Goal: Information Seeking & Learning: Find specific fact

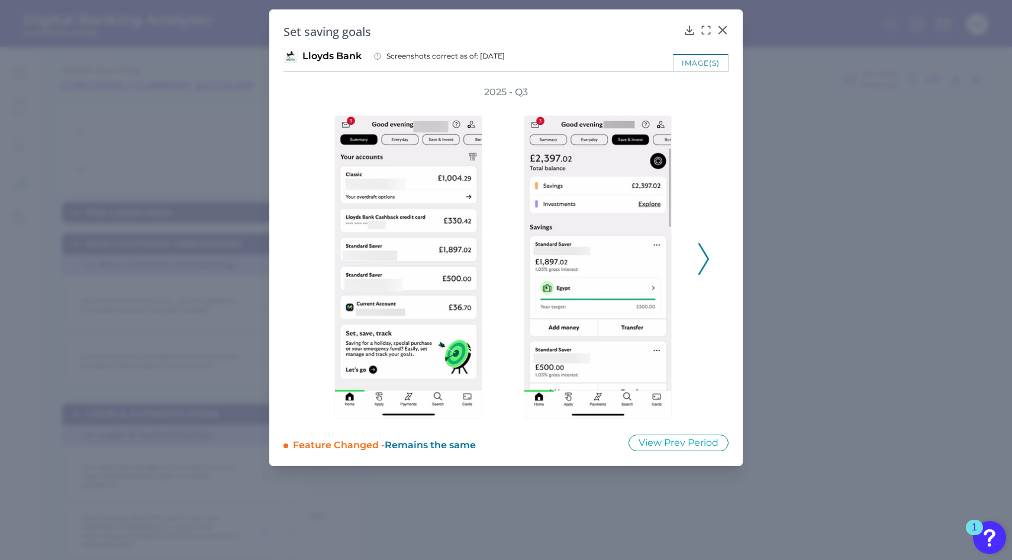
scroll to position [13471, 0]
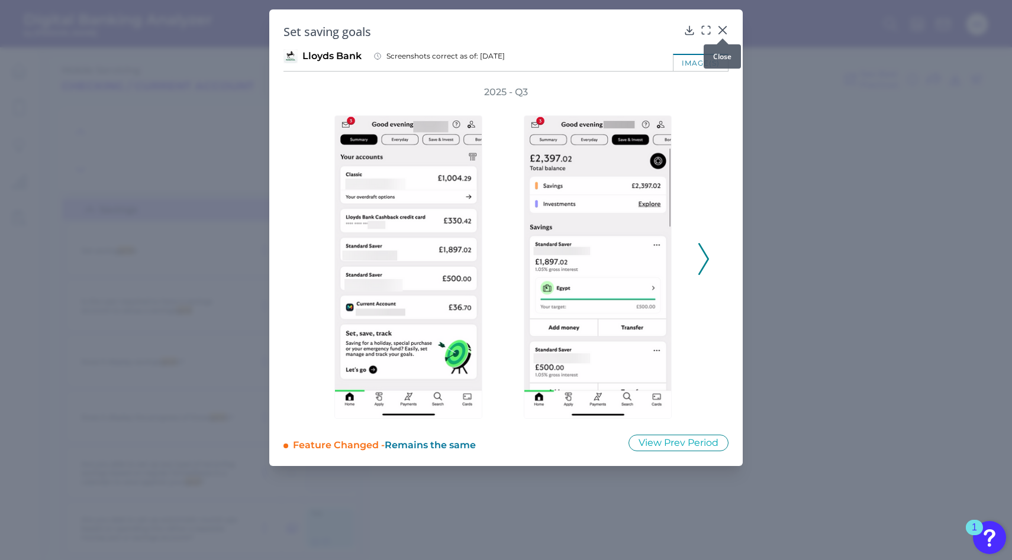
click at [724, 33] on div at bounding box center [723, 39] width 12 height 12
click at [722, 28] on icon at bounding box center [723, 30] width 12 height 12
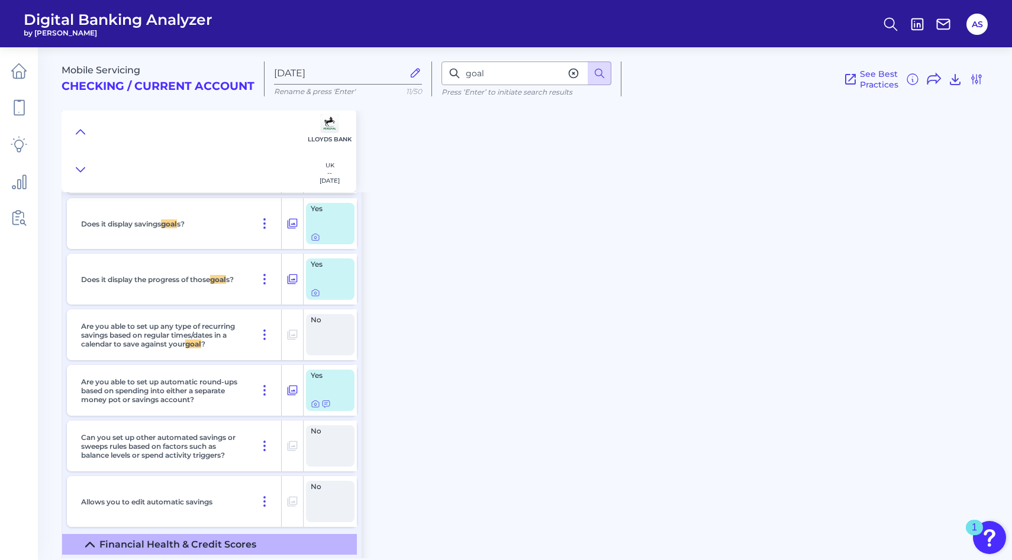
scroll to position [13611, 0]
click at [510, 79] on input "goal" at bounding box center [526, 74] width 170 height 24
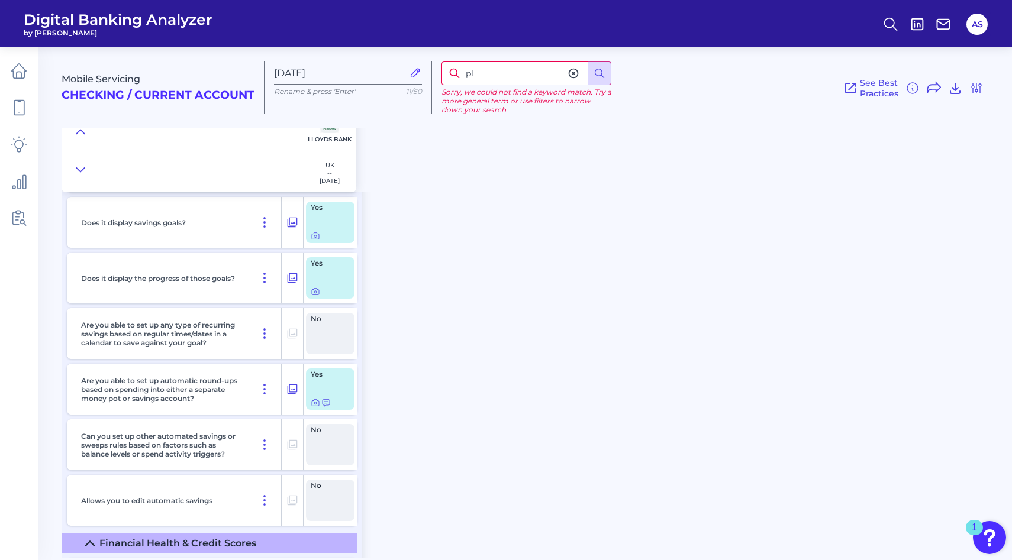
type input "p"
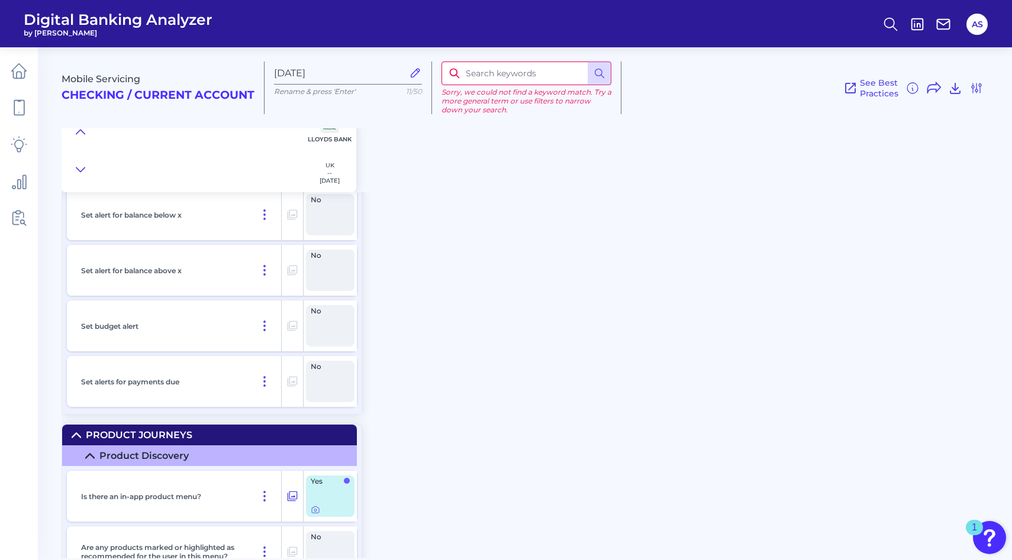
scroll to position [15765, 0]
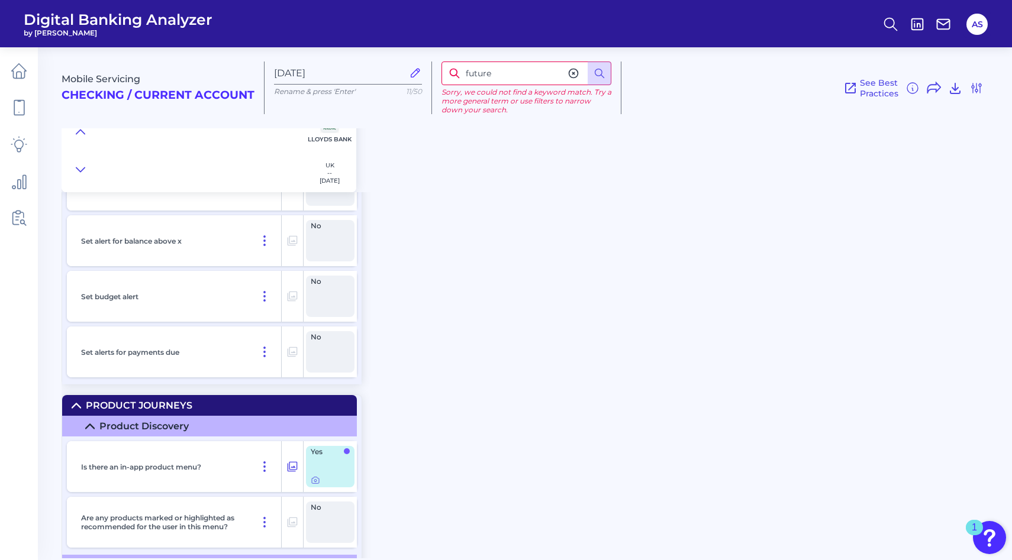
type input "future"
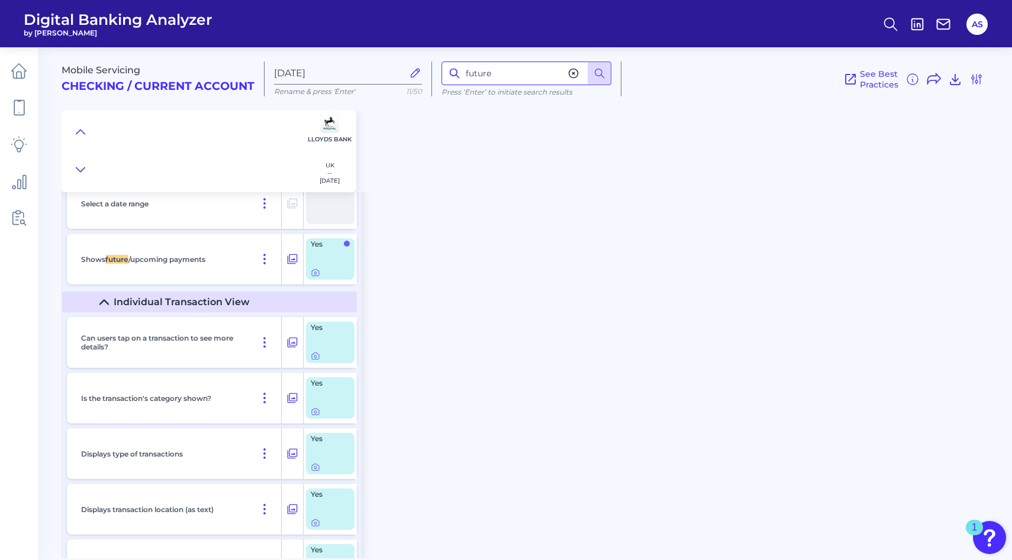
scroll to position [2986, 0]
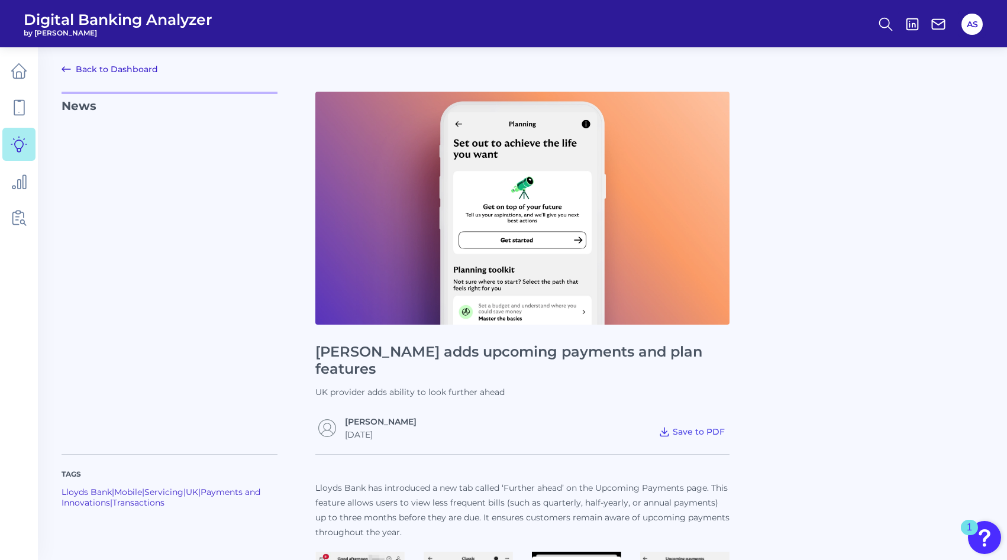
scroll to position [479, 0]
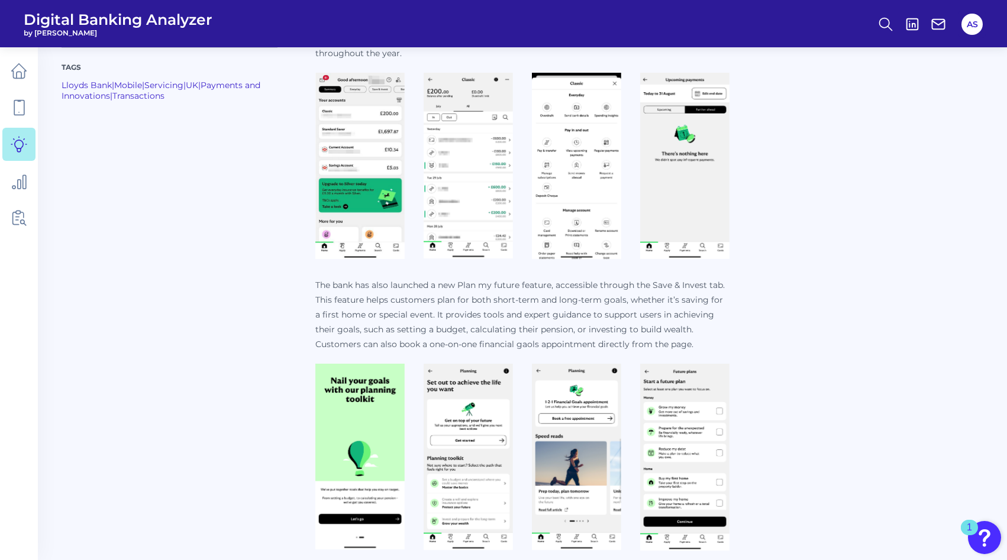
click at [466, 278] on p "The bank has also launched a new Plan my future feature, accessible through the…" at bounding box center [522, 315] width 414 height 74
drag, startPoint x: 466, startPoint y: 267, endPoint x: 489, endPoint y: 269, distance: 23.7
click at [489, 278] on p "The bank has also launched a new Plan my future feature, accessible through the…" at bounding box center [522, 315] width 414 height 74
click at [463, 278] on p "The bank has also launched a new Plan my future feature, accessible through the…" at bounding box center [522, 315] width 414 height 74
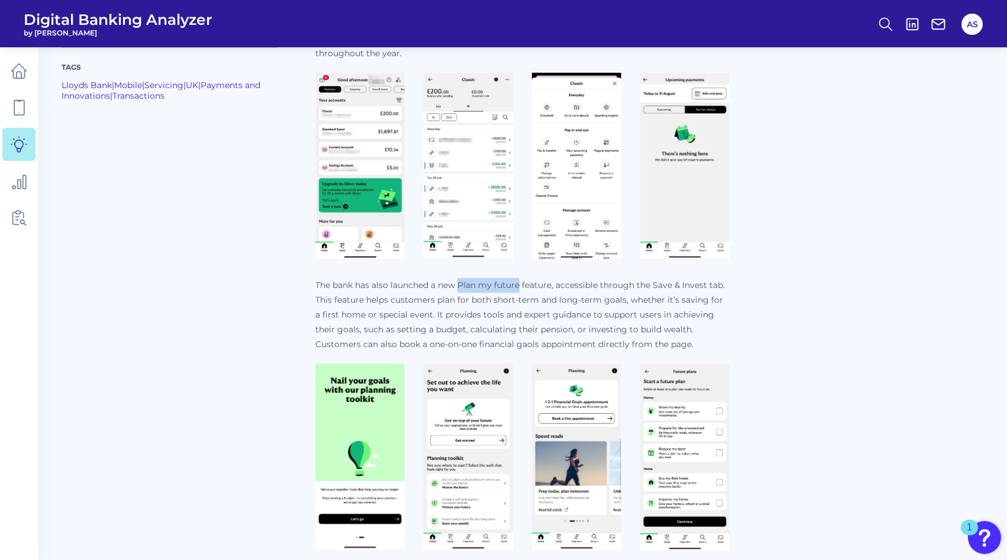
drag, startPoint x: 463, startPoint y: 270, endPoint x: 512, endPoint y: 267, distance: 49.2
click at [512, 278] on p "The bank has also launched a new Plan my future feature, accessible through the…" at bounding box center [522, 315] width 414 height 74
copy p "Plan my future"
